Goal: Task Accomplishment & Management: Use online tool/utility

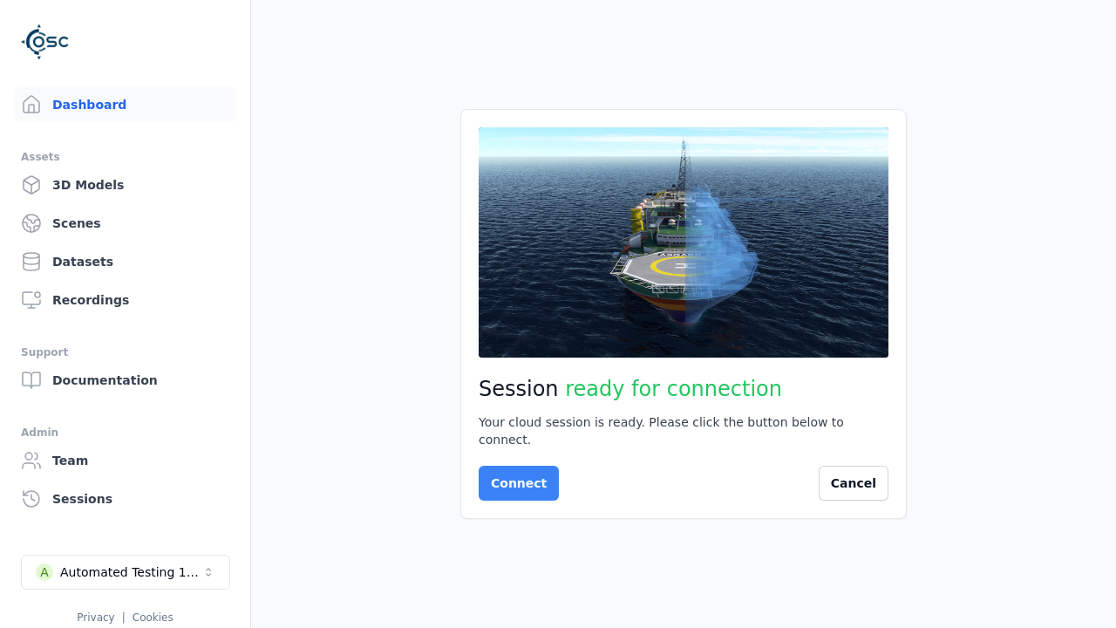
click at [514, 474] on button "Connect" at bounding box center [519, 483] width 80 height 35
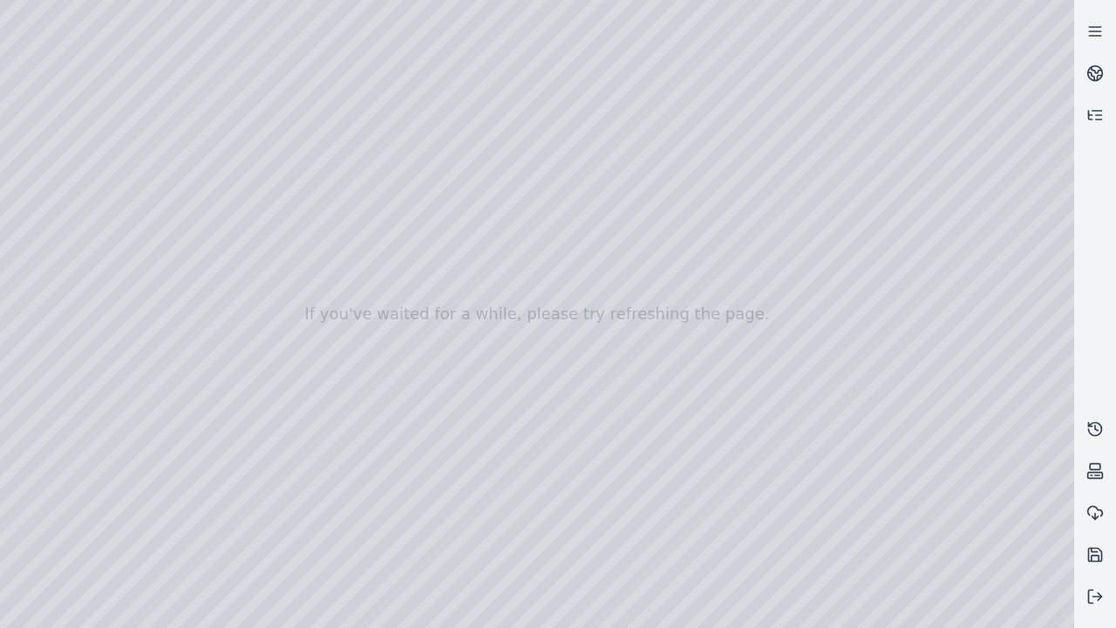
click at [38, 159] on div at bounding box center [537, 314] width 1074 height 628
click at [38, 181] on div at bounding box center [537, 314] width 1074 height 628
click at [290, 40] on div at bounding box center [537, 314] width 1074 height 628
drag, startPoint x: 310, startPoint y: 222, endPoint x: 578, endPoint y: 431, distance: 339.8
click at [578, 431] on div at bounding box center [537, 314] width 1074 height 628
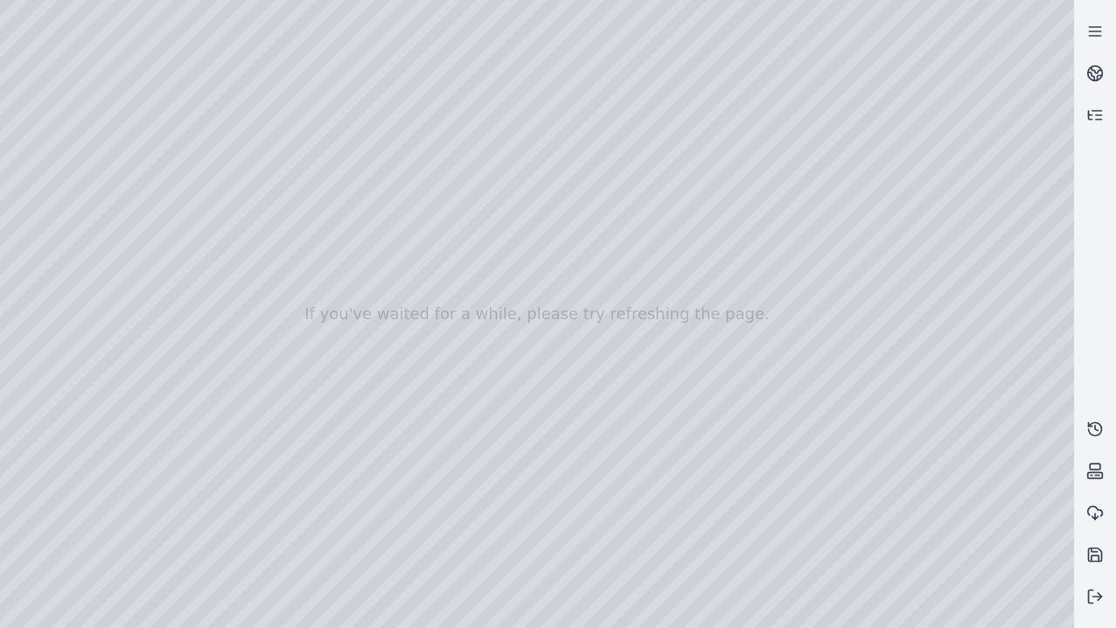
click at [531, 574] on div at bounding box center [537, 314] width 1074 height 628
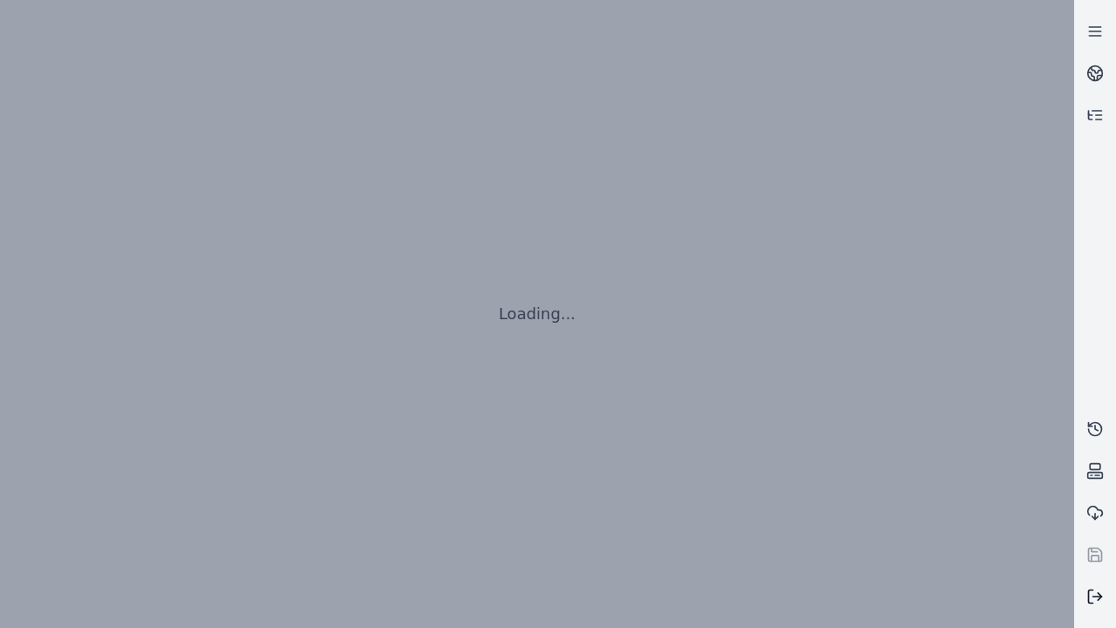
click at [1095, 597] on line at bounding box center [1098, 597] width 9 height 0
